Goal: Task Accomplishment & Management: Use online tool/utility

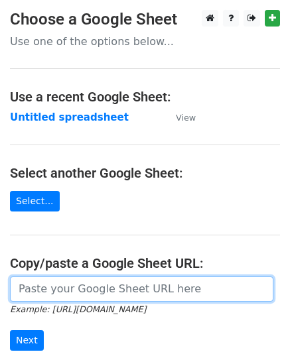
click at [55, 291] on input "url" at bounding box center [141, 289] width 263 height 25
paste input "https://docs.google.com/spreadsheets/d/1BTJMEKwxUn02gJjA4riOh0NeDGWdyvqDREc3gfd…"
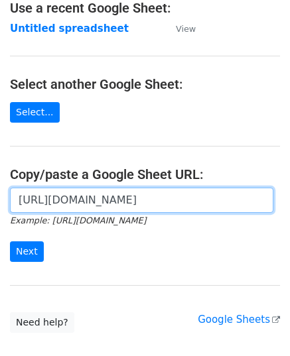
scroll to position [98, 0]
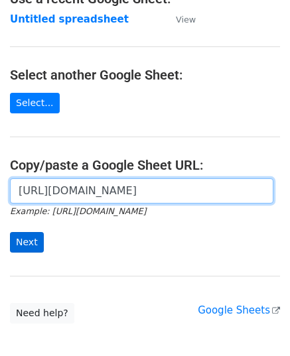
type input "https://docs.google.com/spreadsheets/d/1BTJMEKwxUn02gJjA4riOh0NeDGWdyvqDREc3gfd…"
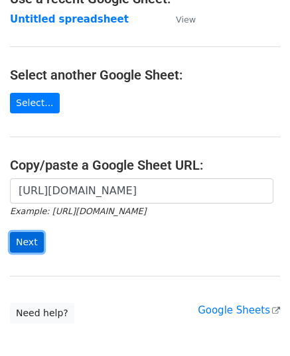
scroll to position [0, 0]
click at [23, 249] on input "Next" at bounding box center [27, 242] width 34 height 21
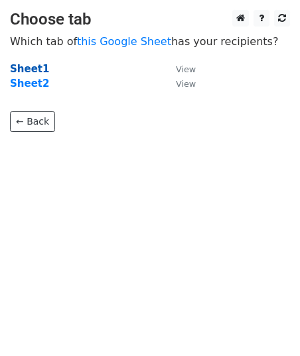
click at [24, 64] on strong "Sheet1" at bounding box center [29, 69] width 39 height 12
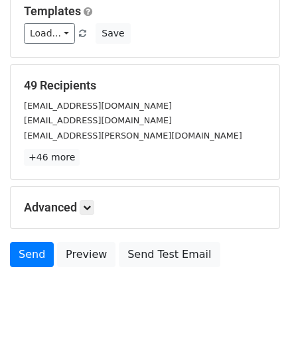
scroll to position [157, 0]
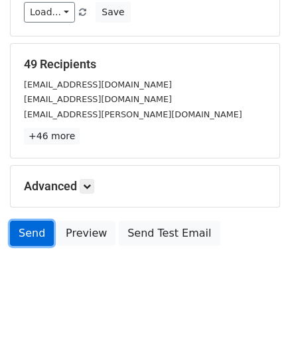
click at [31, 230] on link "Send" at bounding box center [32, 233] width 44 height 25
